Goal: Task Accomplishment & Management: Use online tool/utility

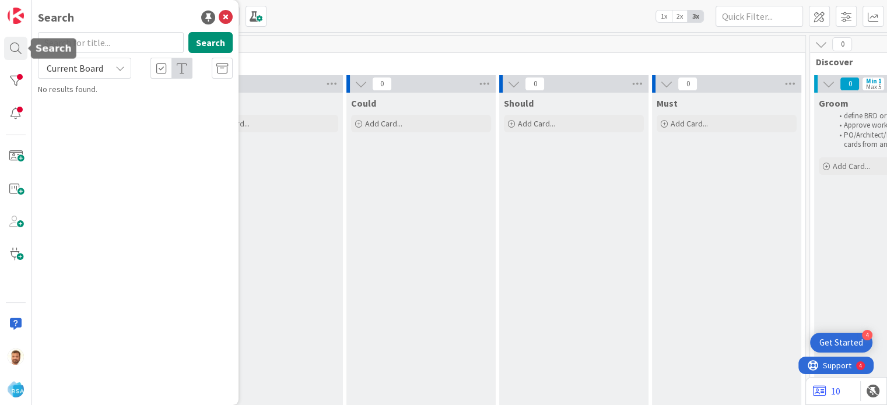
click at [98, 38] on input "text" at bounding box center [111, 42] width 146 height 21
click at [98, 38] on input "899" at bounding box center [111, 42] width 146 height 21
type input "8991"
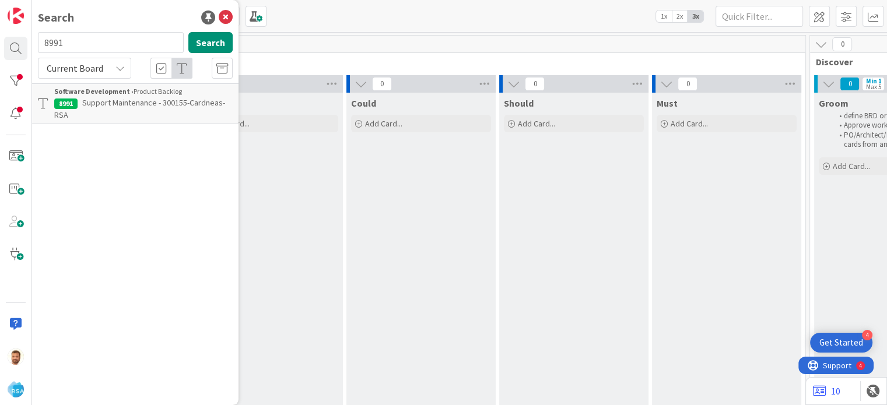
click at [110, 94] on b "Software Development ›" at bounding box center [93, 91] width 79 height 9
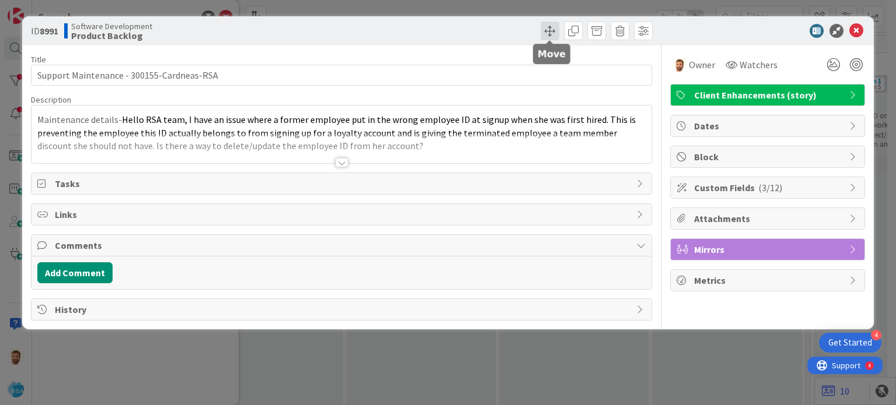
click at [545, 32] on span at bounding box center [550, 31] width 19 height 19
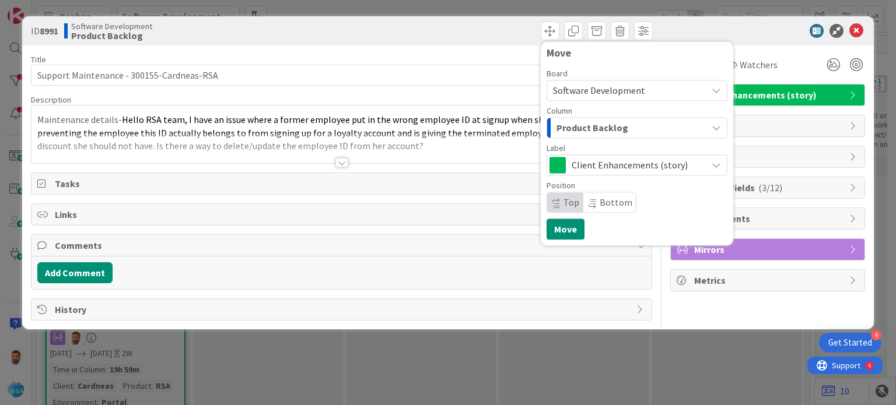
click at [567, 122] on span "Product Backlog" at bounding box center [592, 127] width 72 height 15
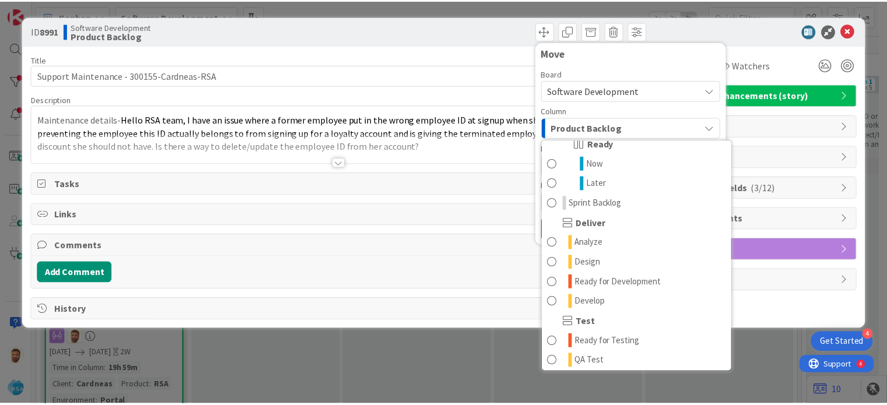
scroll to position [177, 0]
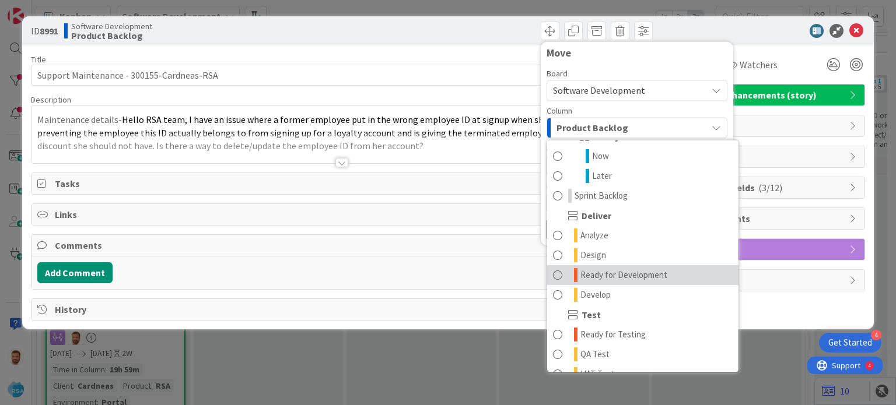
click at [594, 277] on span "Ready for Development" at bounding box center [623, 275] width 87 height 14
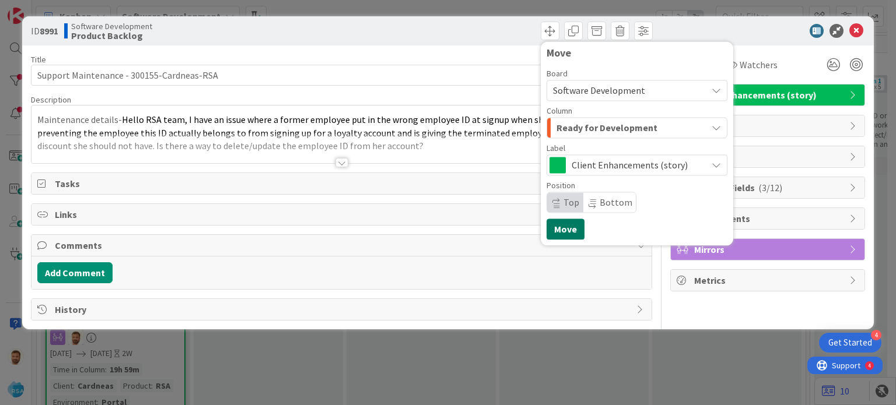
click at [566, 225] on button "Move" at bounding box center [565, 229] width 38 height 21
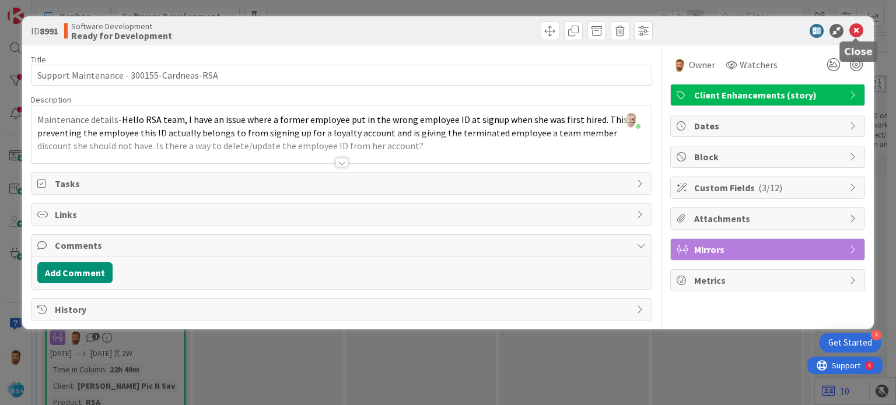
click at [851, 30] on icon at bounding box center [856, 31] width 14 height 14
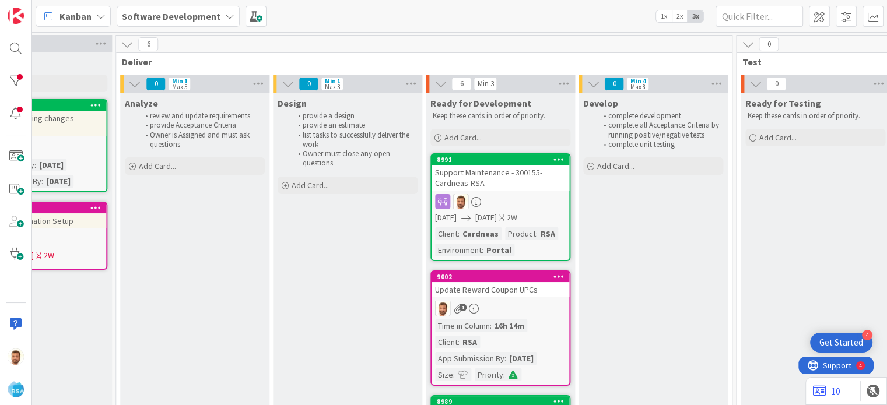
click at [471, 181] on div "Support Maintenance - 300155-Cardneas-RSA" at bounding box center [500, 178] width 138 height 26
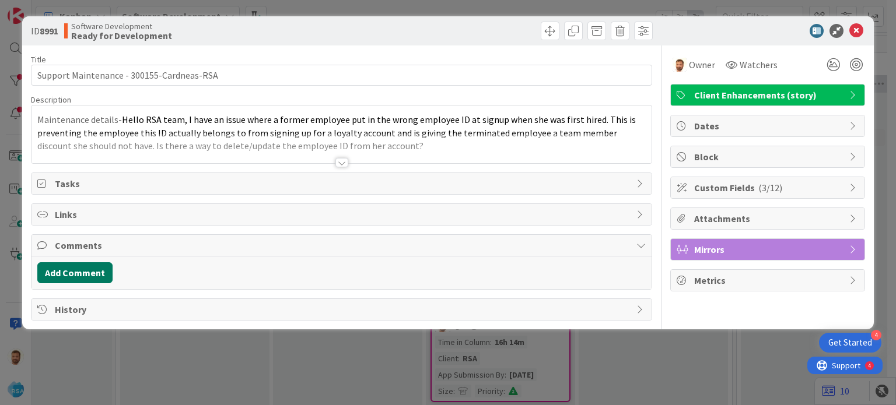
click at [91, 276] on button "Add Comment" at bounding box center [74, 272] width 75 height 21
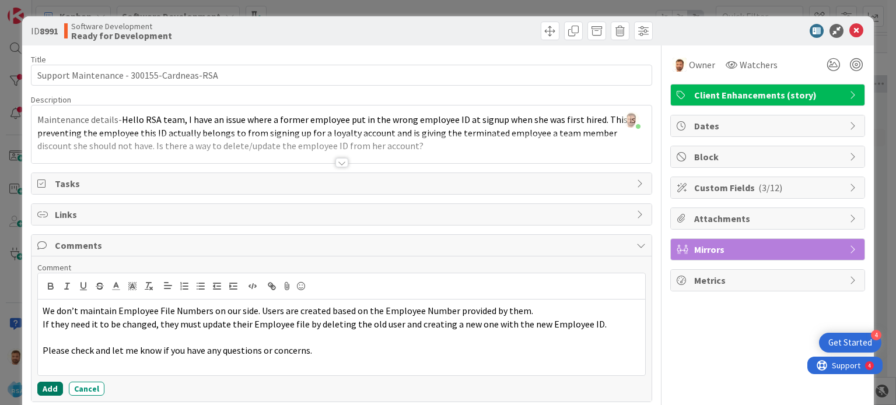
click at [48, 386] on button "Add" at bounding box center [50, 389] width 26 height 14
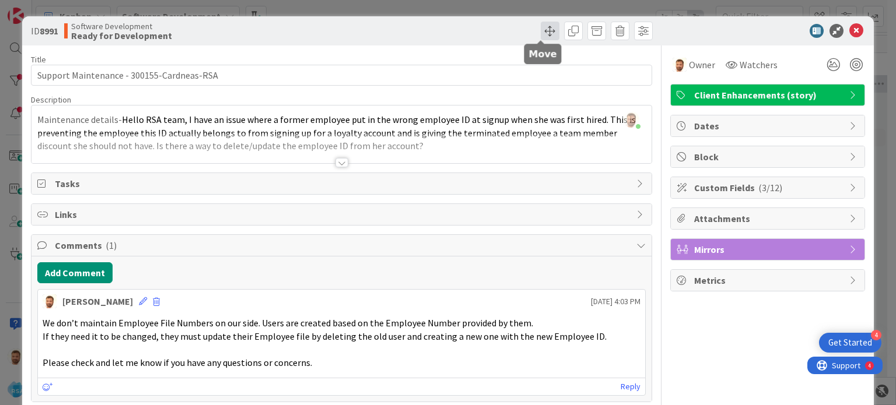
click at [541, 34] on span at bounding box center [550, 31] width 19 height 19
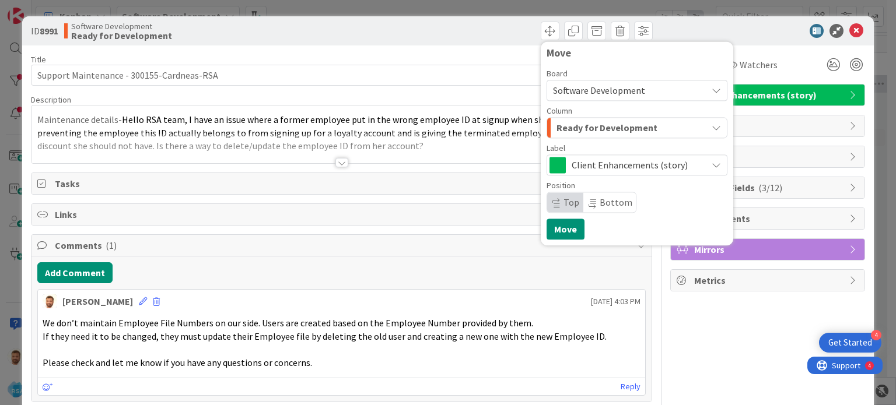
click at [561, 129] on span "Ready for Development" at bounding box center [606, 127] width 101 height 15
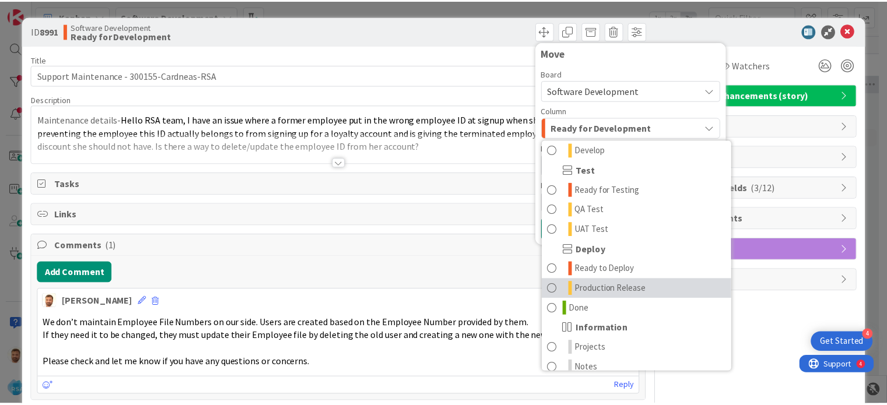
scroll to position [324, 0]
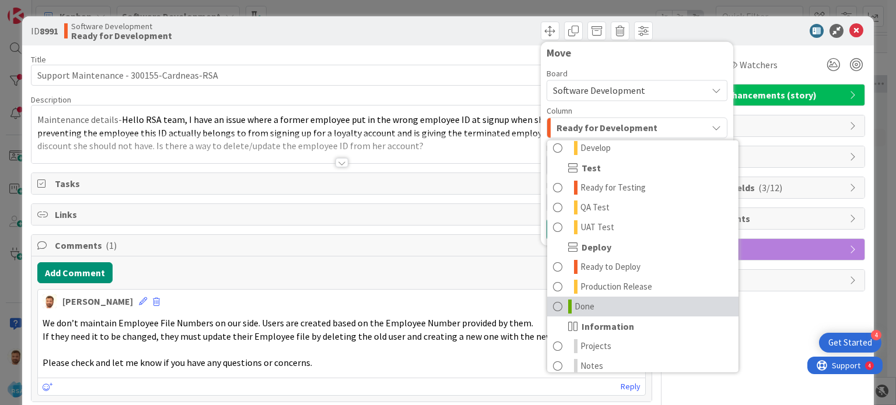
click at [553, 306] on span at bounding box center [557, 307] width 9 height 14
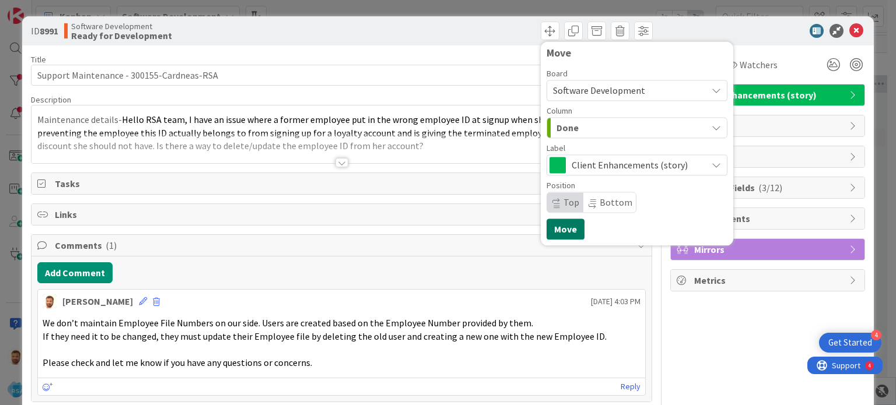
click at [557, 223] on button "Move" at bounding box center [565, 229] width 38 height 21
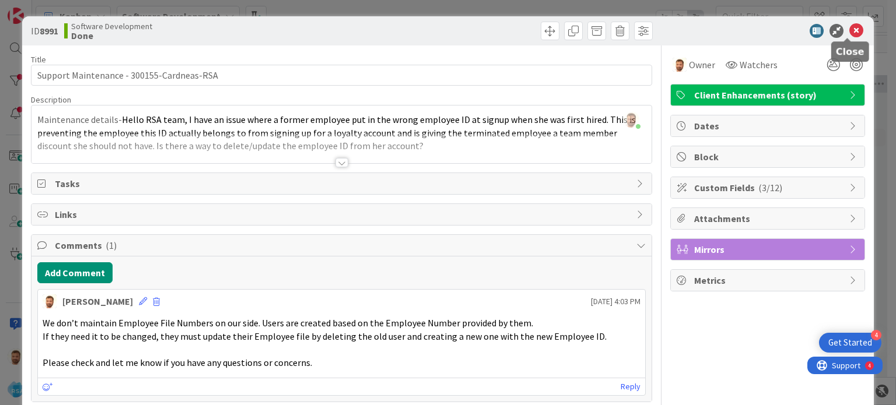
click at [849, 26] on icon at bounding box center [856, 31] width 14 height 14
